Goal: Task Accomplishment & Management: Manage account settings

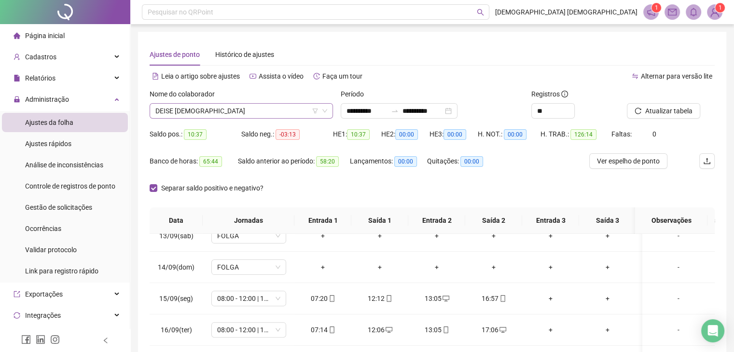
click at [275, 106] on span "DEISE [DEMOGRAPHIC_DATA]" at bounding box center [241, 111] width 172 height 14
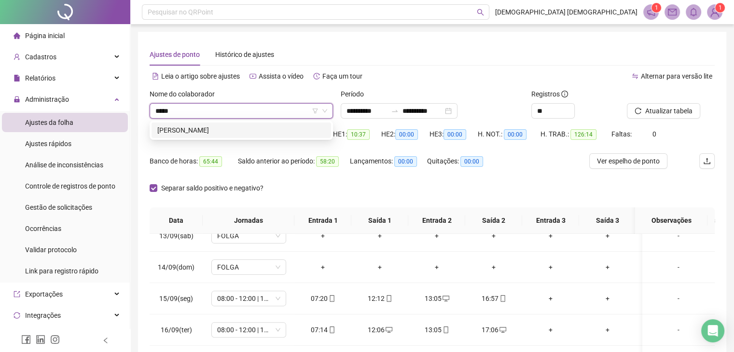
type input "******"
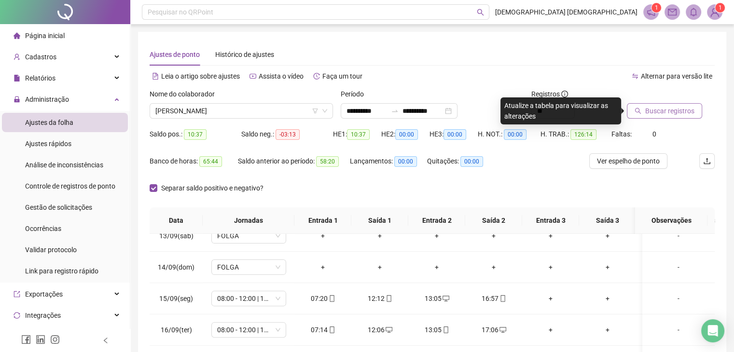
click at [658, 111] on span "Buscar registros" at bounding box center [669, 111] width 49 height 11
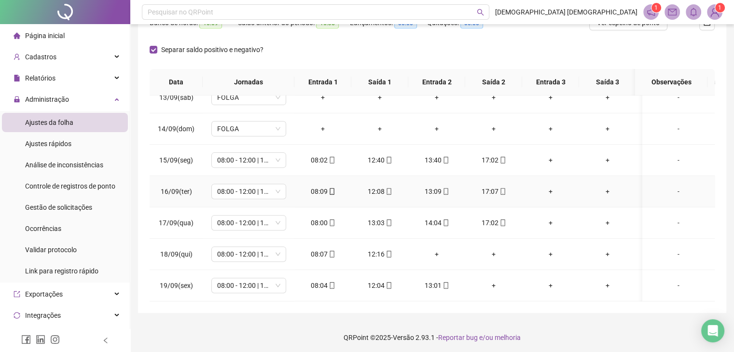
scroll to position [141, 0]
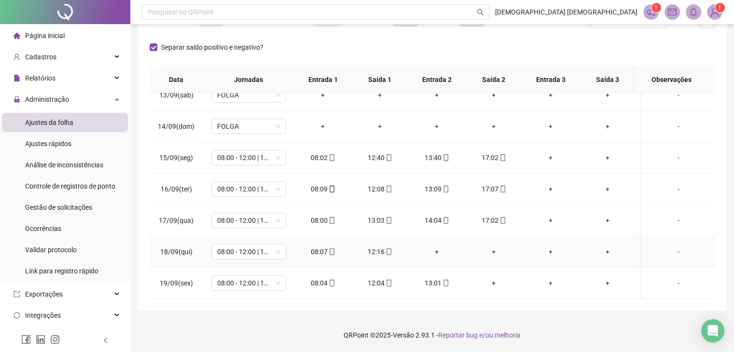
click at [437, 247] on div "+" at bounding box center [437, 252] width 42 height 11
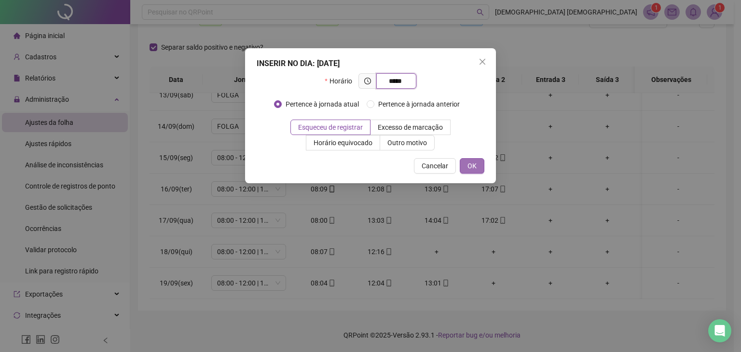
type input "*****"
click at [469, 163] on span "OK" at bounding box center [472, 166] width 9 height 11
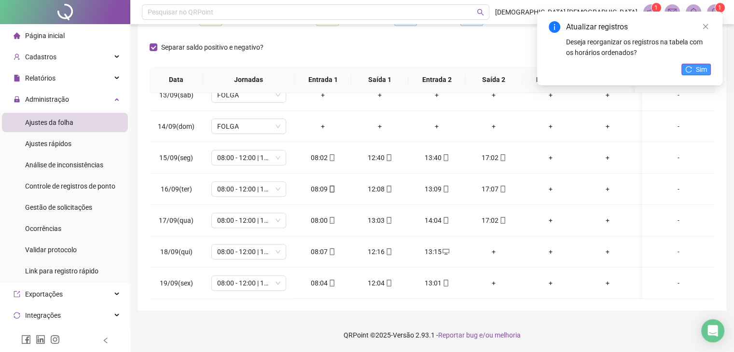
click at [693, 68] on button "Sim" at bounding box center [695, 70] width 29 height 12
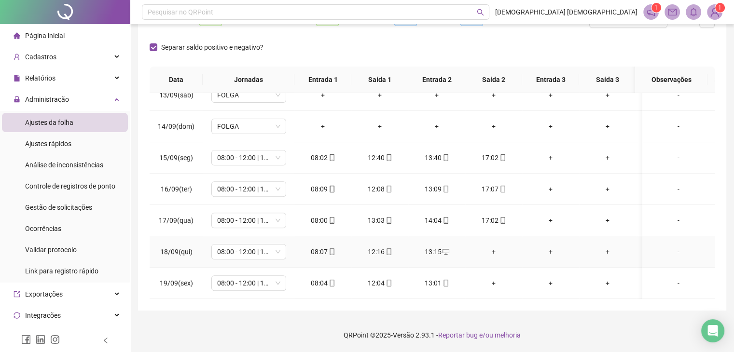
click at [608, 247] on div "+" at bounding box center [608, 252] width 42 height 11
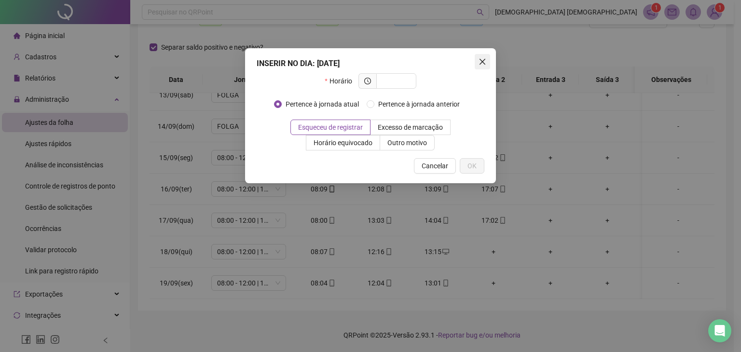
click at [483, 62] on icon "close" at bounding box center [483, 62] width 8 height 8
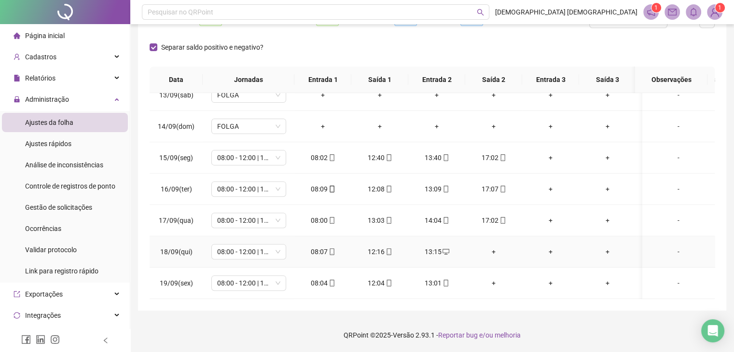
click at [673, 247] on div "-" at bounding box center [678, 252] width 57 height 11
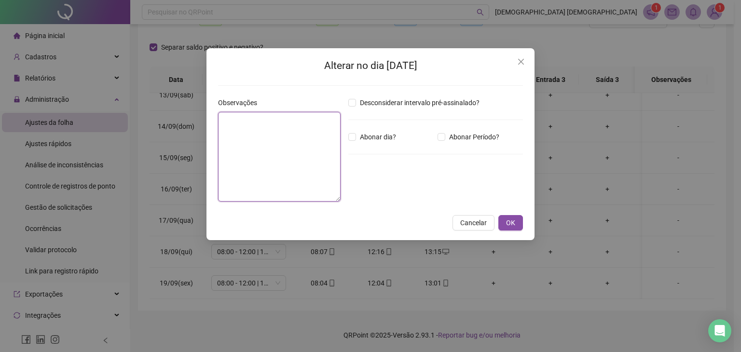
click at [285, 147] on textarea at bounding box center [279, 157] width 123 height 90
type textarea "*"
type textarea "**********"
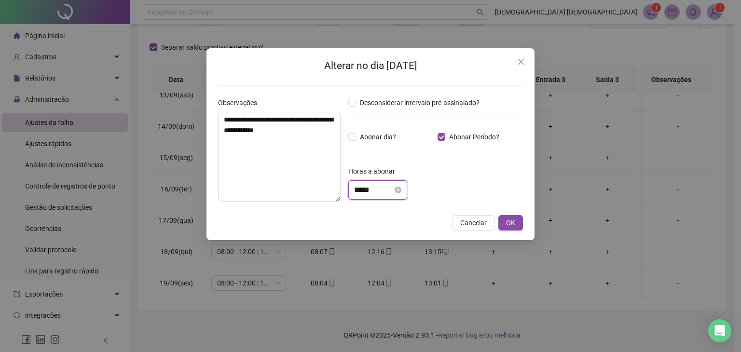
click at [390, 188] on input "*****" at bounding box center [373, 190] width 39 height 12
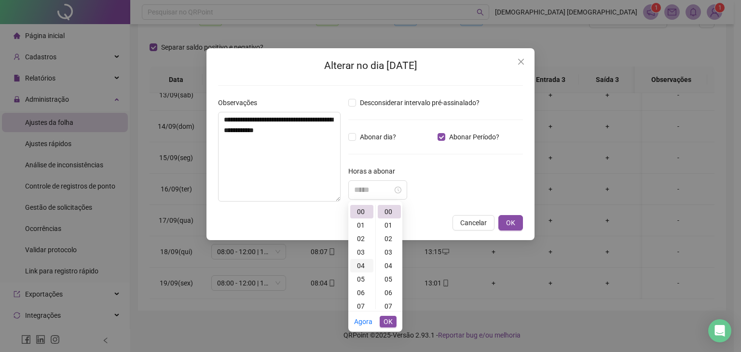
click at [359, 266] on div "04" at bounding box center [361, 266] width 23 height 14
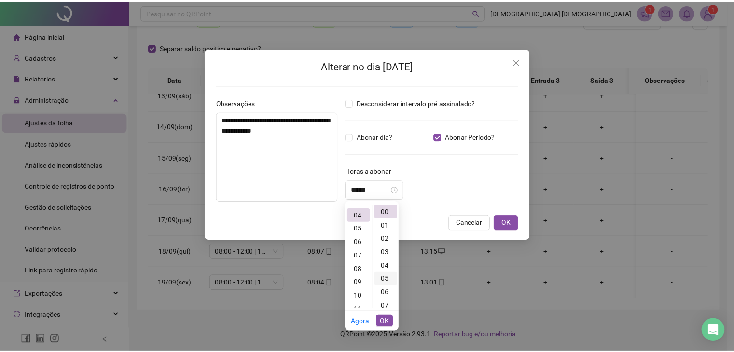
scroll to position [54, 0]
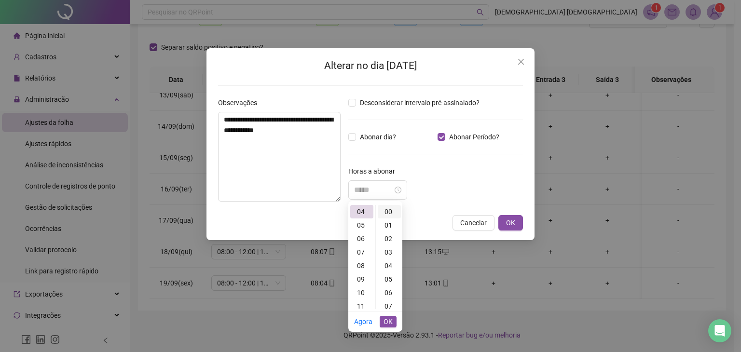
click at [388, 211] on div "00" at bounding box center [389, 212] width 23 height 14
type input "*****"
drag, startPoint x: 388, startPoint y: 320, endPoint x: 388, endPoint y: 326, distance: 6.3
click at [388, 322] on span "OK" at bounding box center [388, 322] width 9 height 11
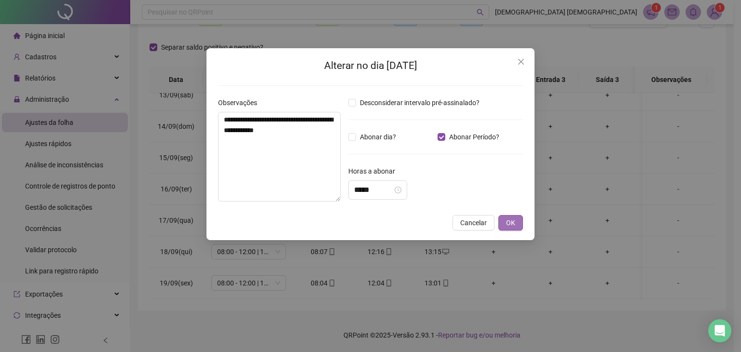
drag, startPoint x: 510, startPoint y: 217, endPoint x: 531, endPoint y: 280, distance: 66.7
click at [511, 219] on span "OK" at bounding box center [510, 223] width 9 height 11
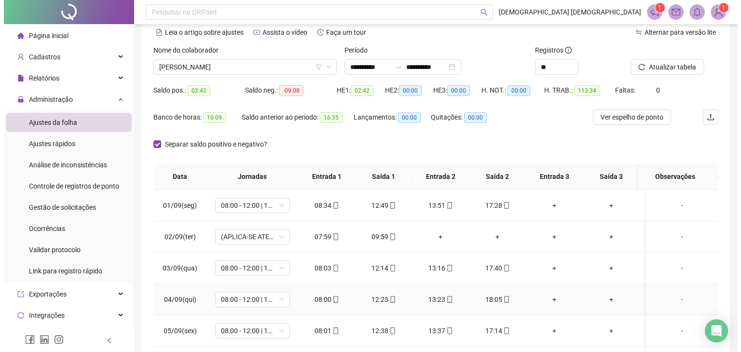
scroll to position [0, 0]
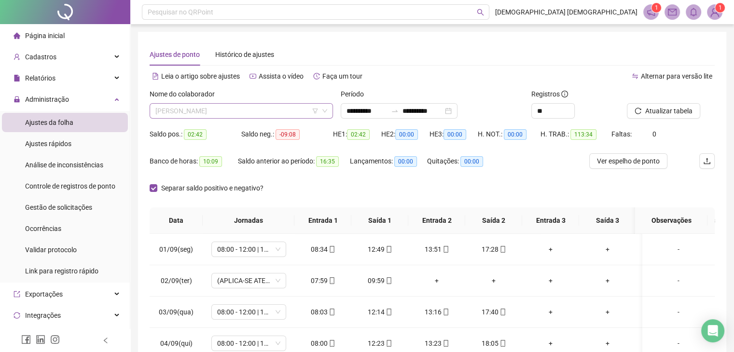
drag, startPoint x: 250, startPoint y: 111, endPoint x: 251, endPoint y: 117, distance: 6.8
click at [250, 111] on span "[PERSON_NAME]" at bounding box center [241, 111] width 172 height 14
click at [719, 8] on span "1" at bounding box center [720, 7] width 3 height 7
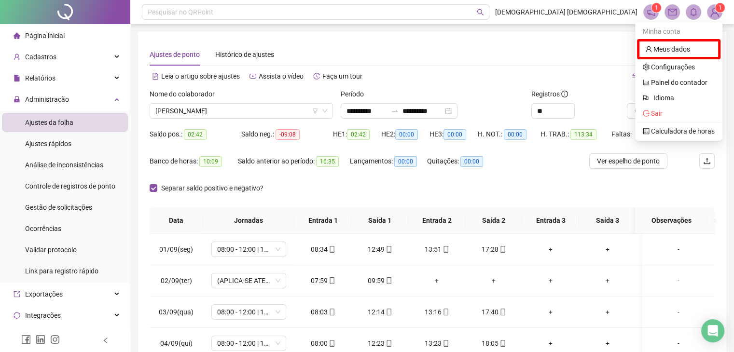
click at [717, 17] on img at bounding box center [714, 12] width 14 height 14
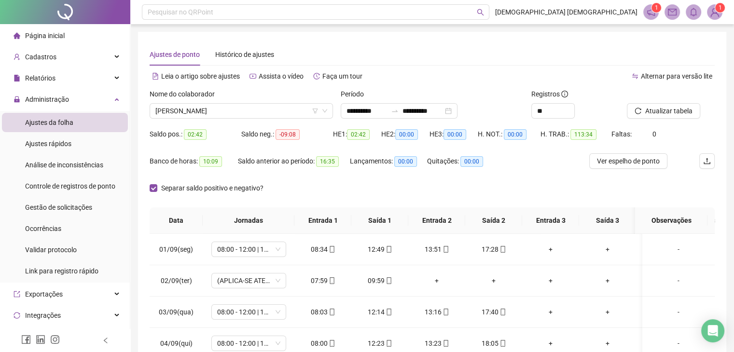
click at [711, 12] on img at bounding box center [714, 12] width 14 height 14
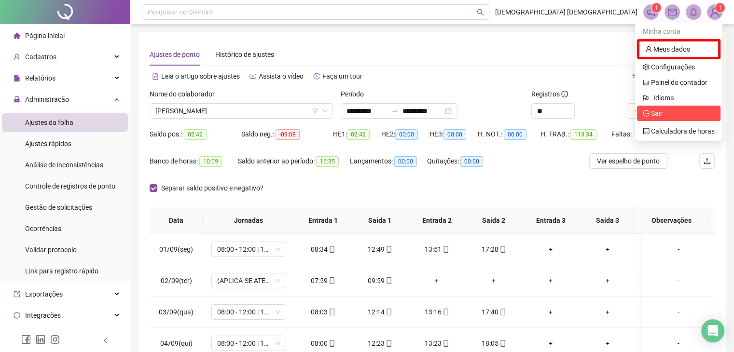
click at [660, 112] on span "Sair" at bounding box center [657, 114] width 12 height 8
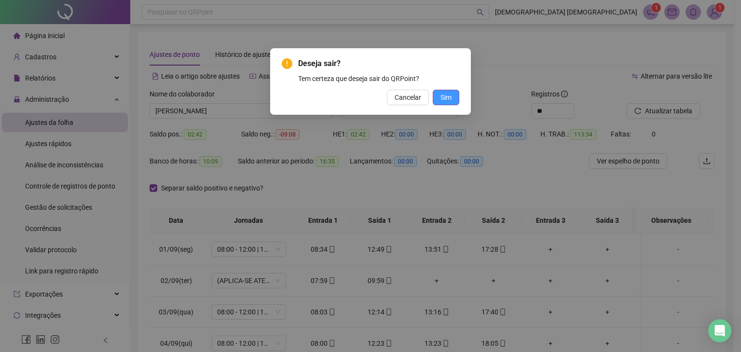
click at [455, 95] on button "Sim" at bounding box center [446, 97] width 27 height 15
